Goal: Navigation & Orientation: Find specific page/section

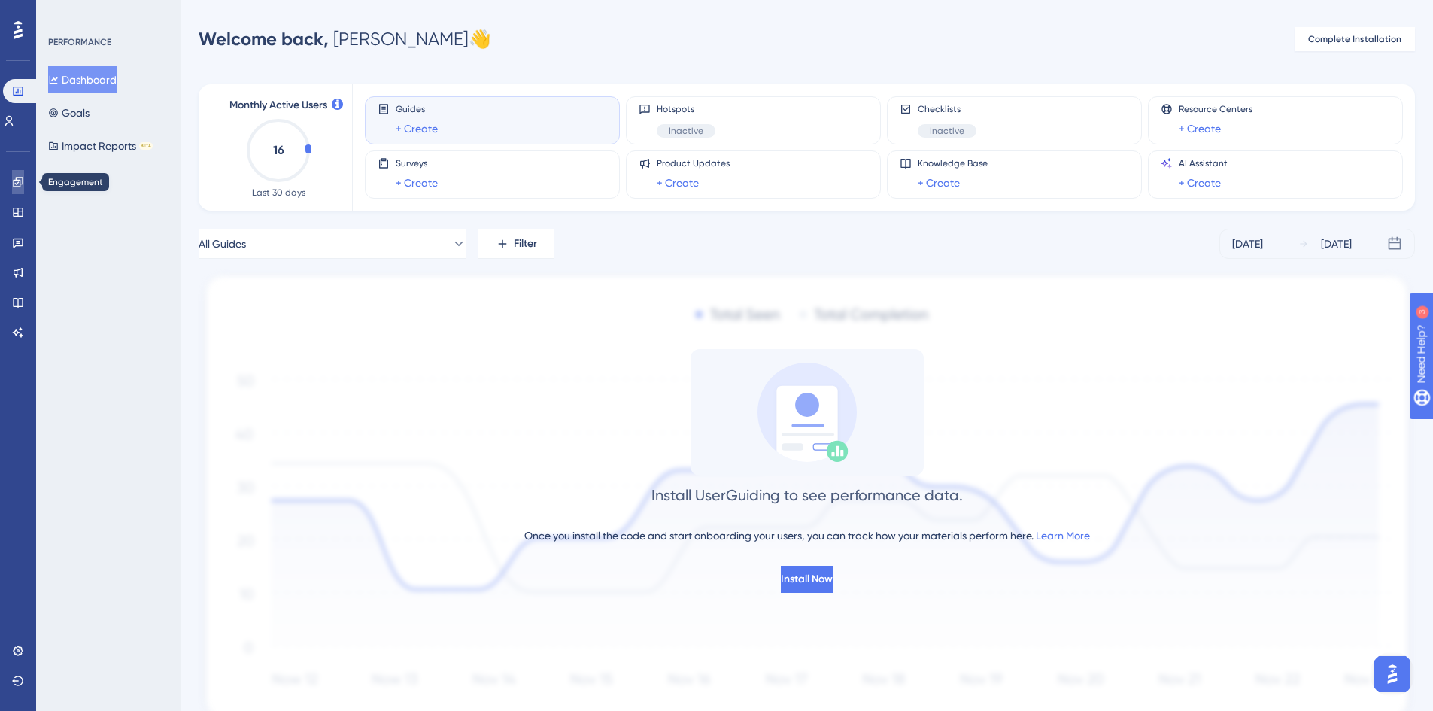
click at [17, 184] on icon at bounding box center [18, 182] width 12 height 12
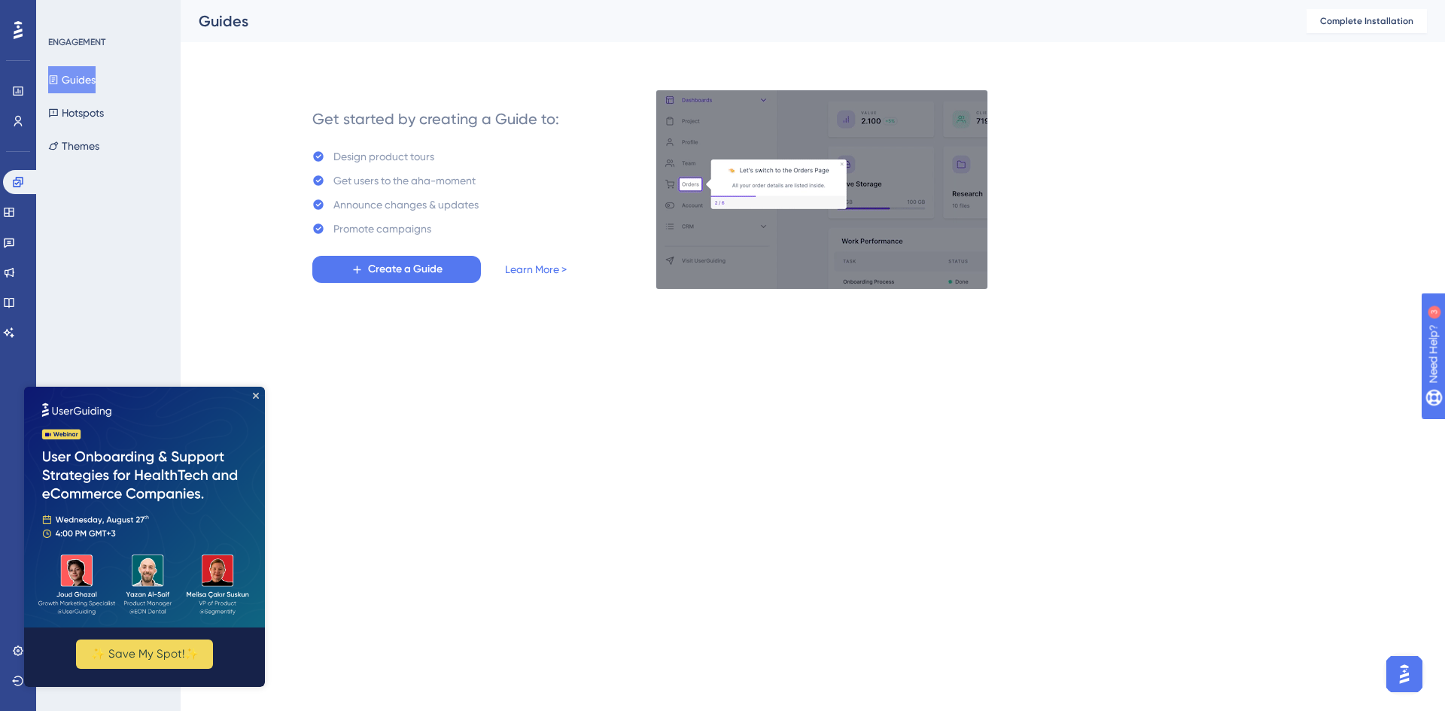
click at [68, 90] on button "Guides" at bounding box center [71, 79] width 47 height 27
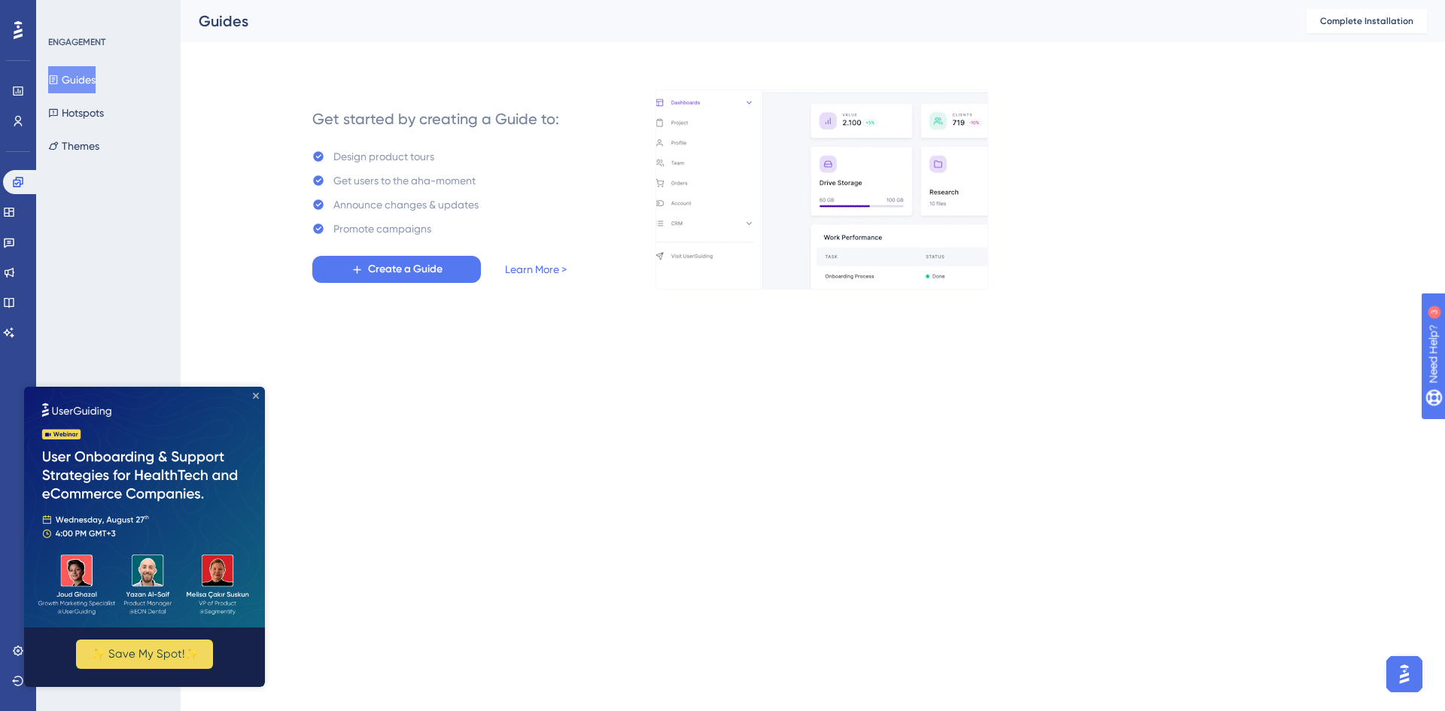
click at [255, 394] on icon "Close Preview" at bounding box center [256, 396] width 6 height 6
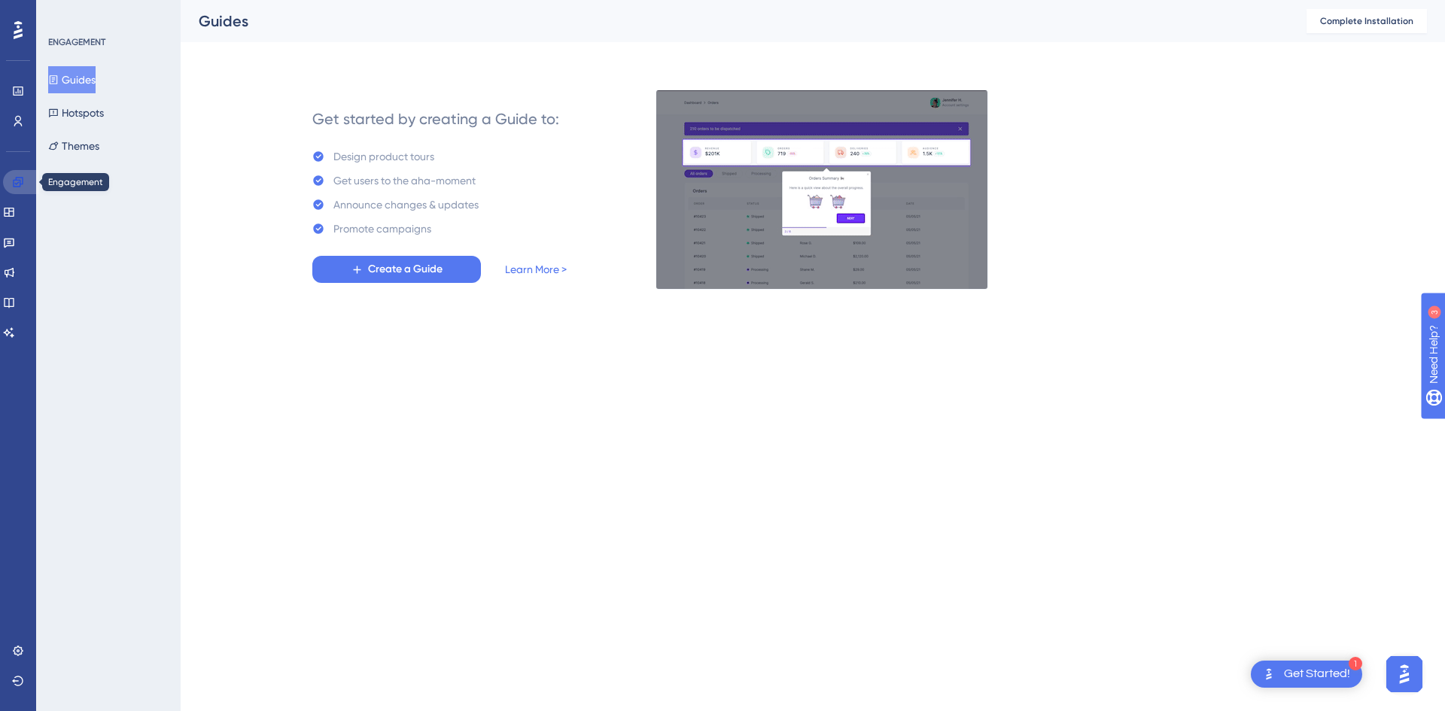
click at [15, 185] on icon at bounding box center [18, 182] width 12 height 12
